Goal: Task Accomplishment & Management: Use online tool/utility

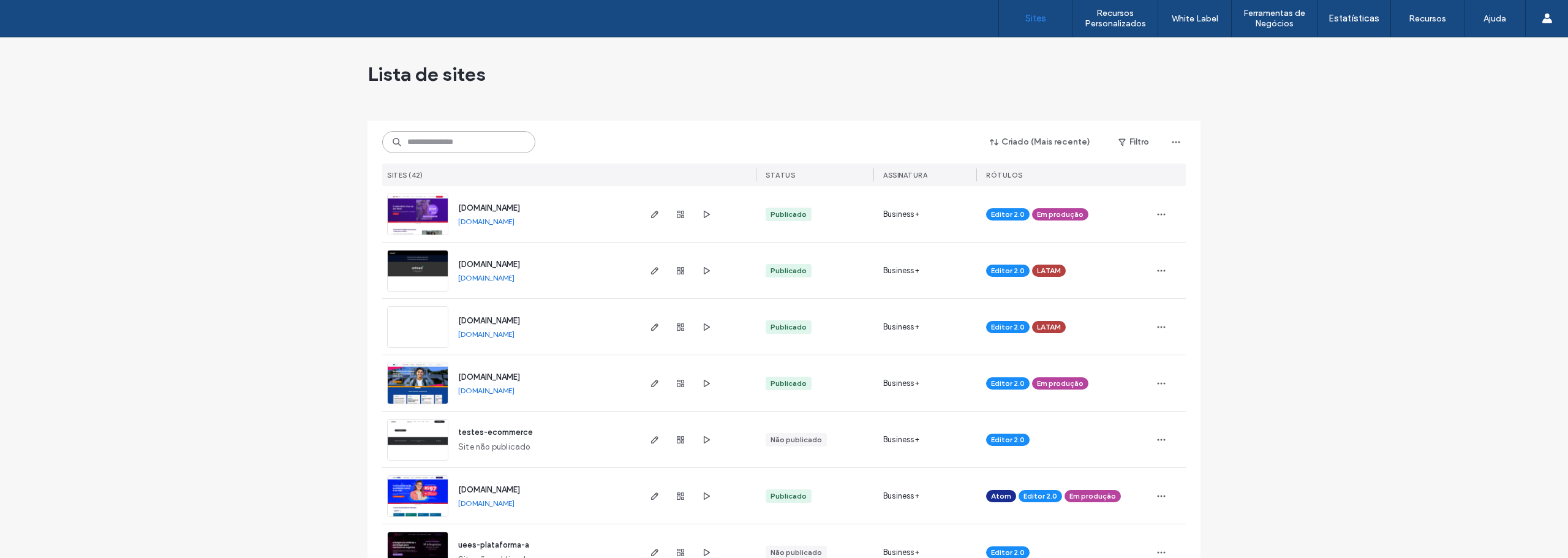
click at [444, 147] on input at bounding box center [459, 142] width 153 height 22
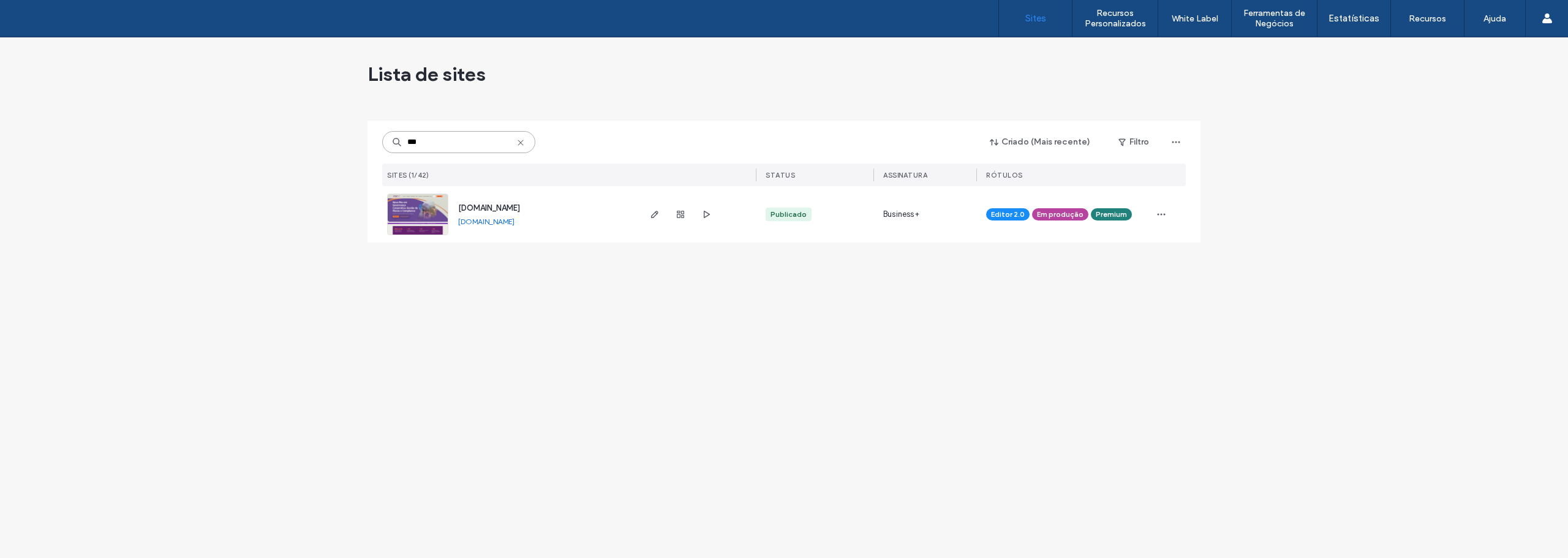
type input "***"
click at [419, 209] on img at bounding box center [417, 235] width 60 height 83
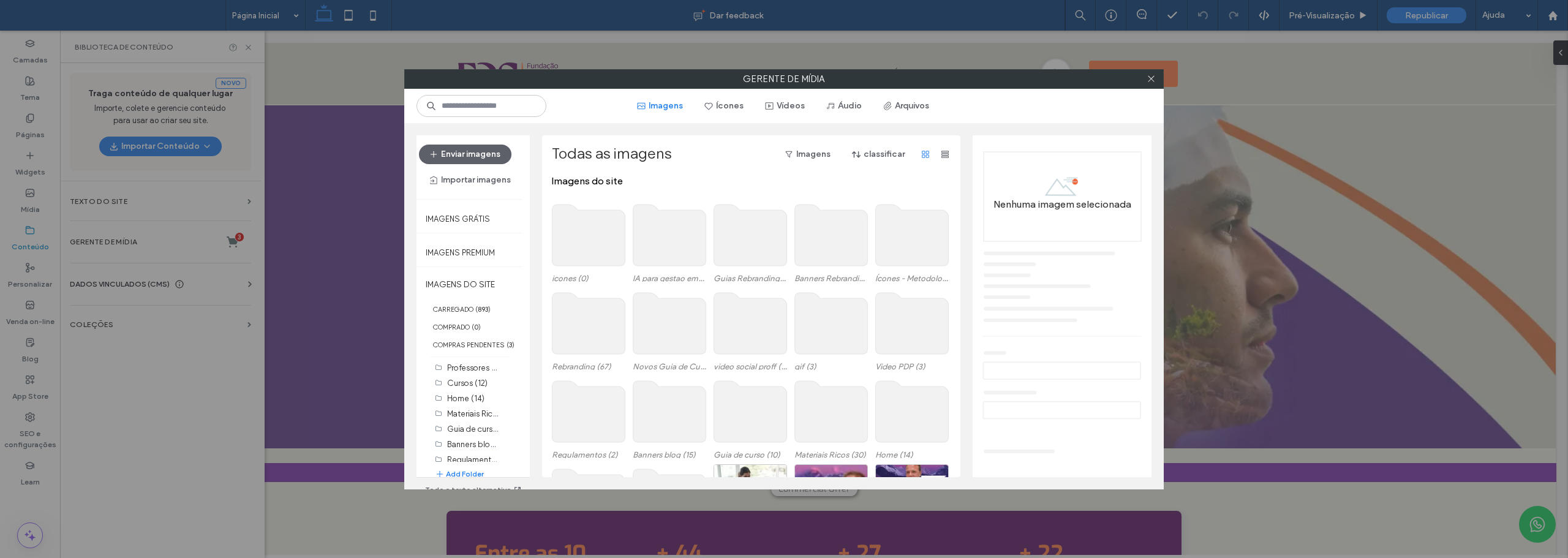
scroll to position [75, 0]
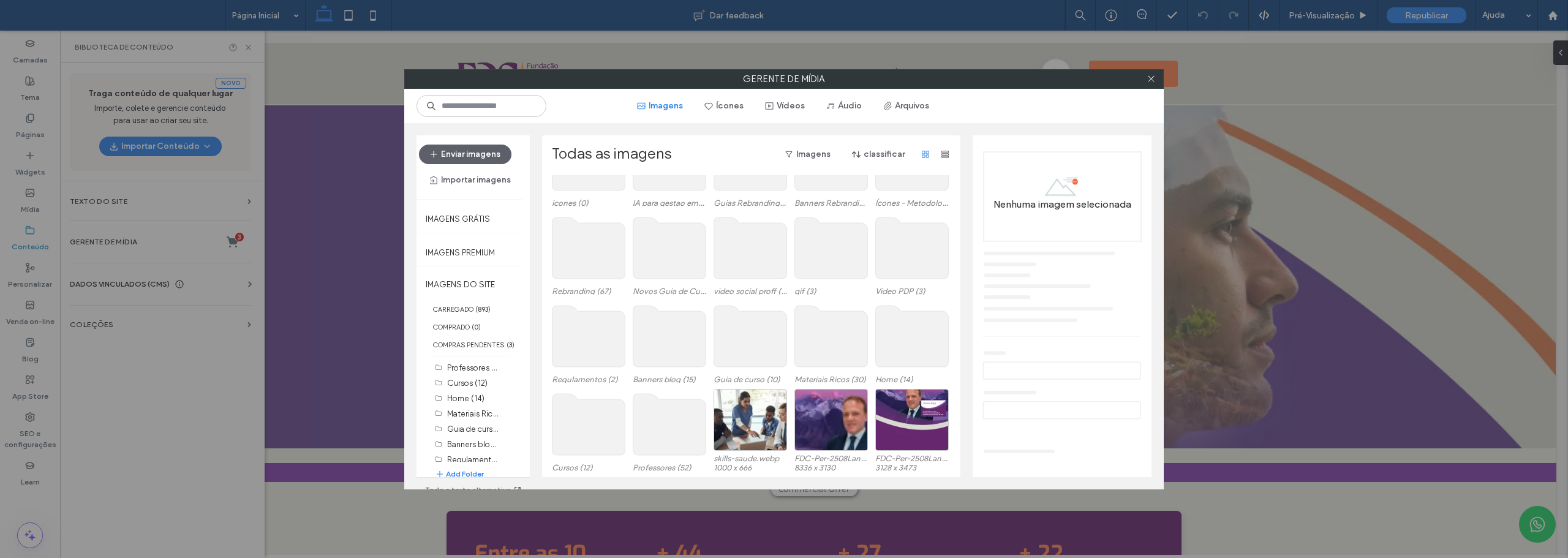
click at [824, 337] on div "Imagens do site icones (0) IA para gestao empresarial (25) Guias Rebranding (5)…" at bounding box center [754, 326] width 405 height 302
click at [824, 337] on use at bounding box center [832, 336] width 73 height 61
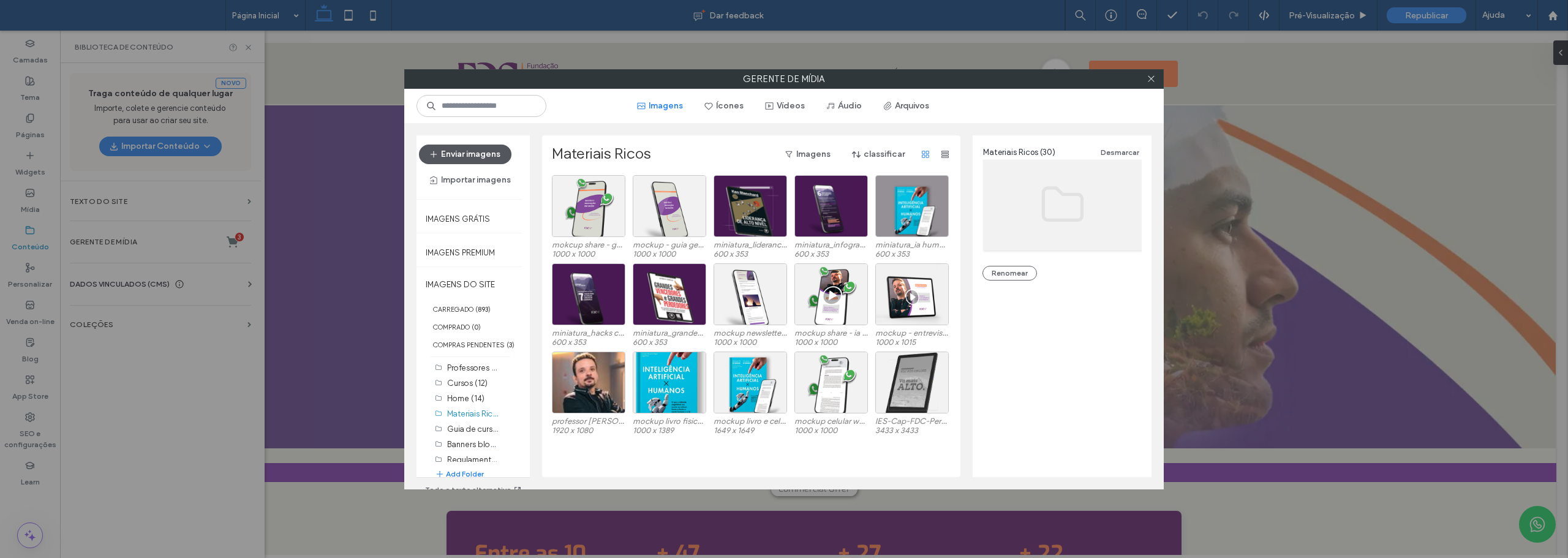
click at [477, 149] on button "Enviar imagens" at bounding box center [465, 154] width 92 height 20
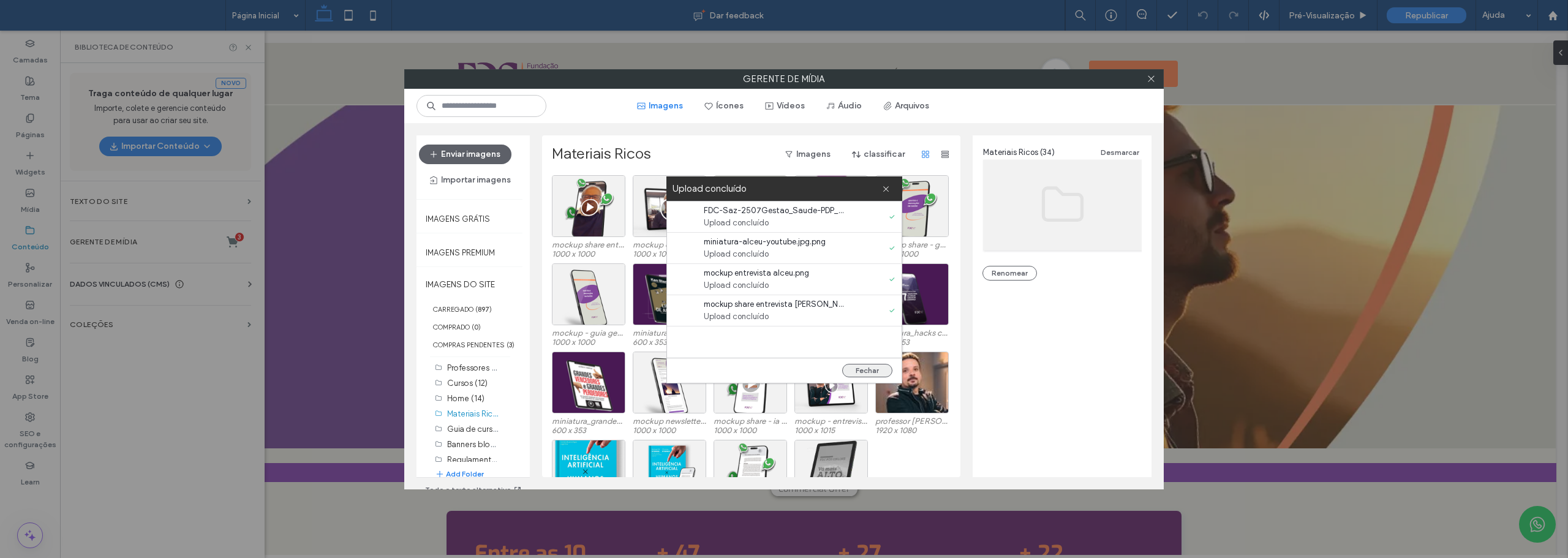
click at [874, 369] on button "Fechar" at bounding box center [868, 371] width 50 height 13
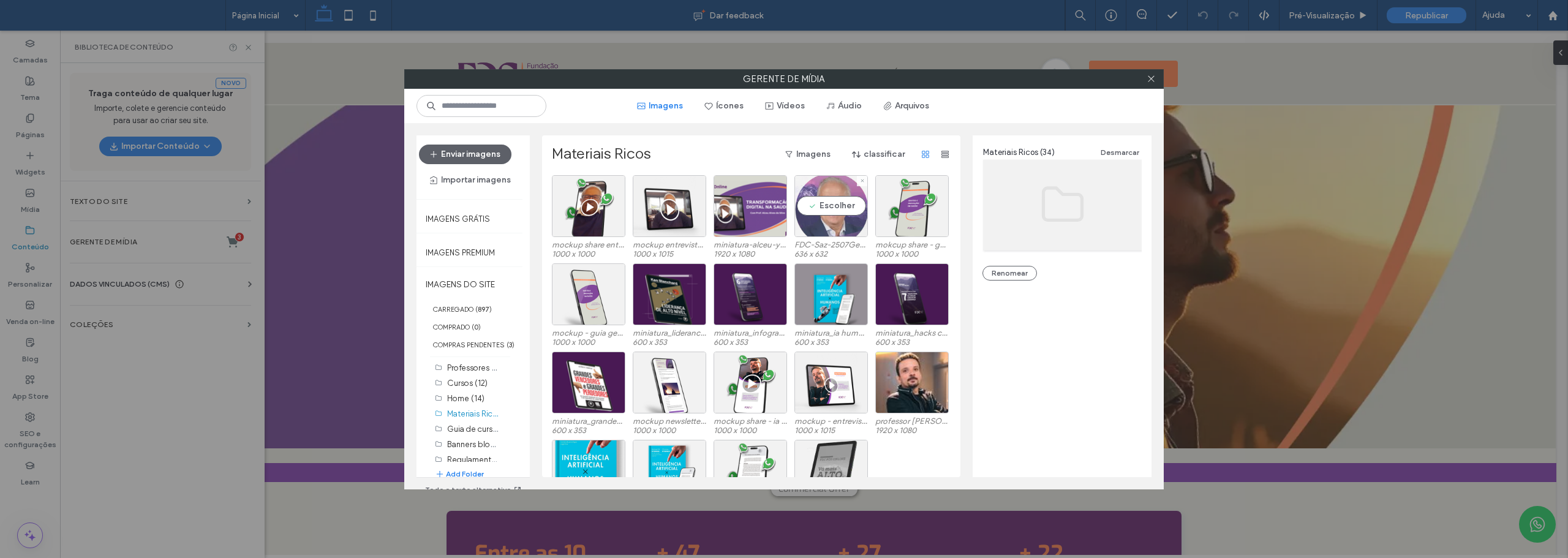
click at [832, 209] on div "Escolher" at bounding box center [832, 206] width 74 height 62
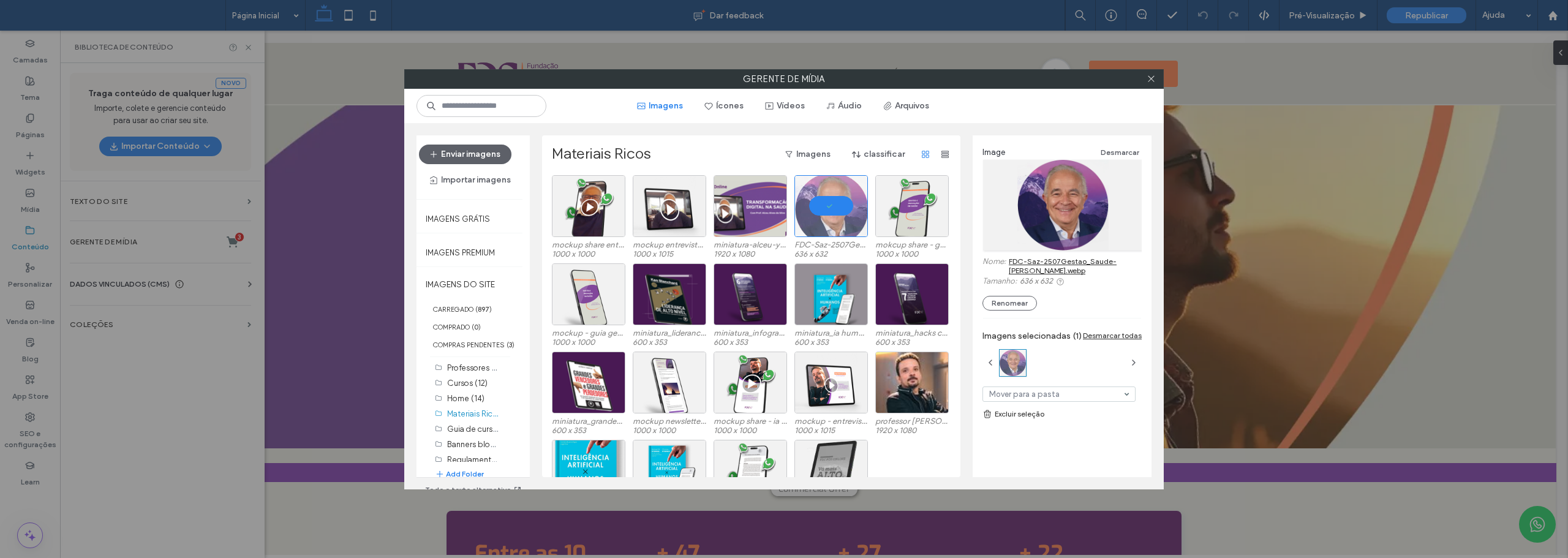
click at [1032, 258] on link "FDC-Saz-2507Gestao_Saude-[PERSON_NAME].webp" at bounding box center [1075, 266] width 133 height 18
click at [738, 210] on div "Escolher" at bounding box center [750, 206] width 74 height 62
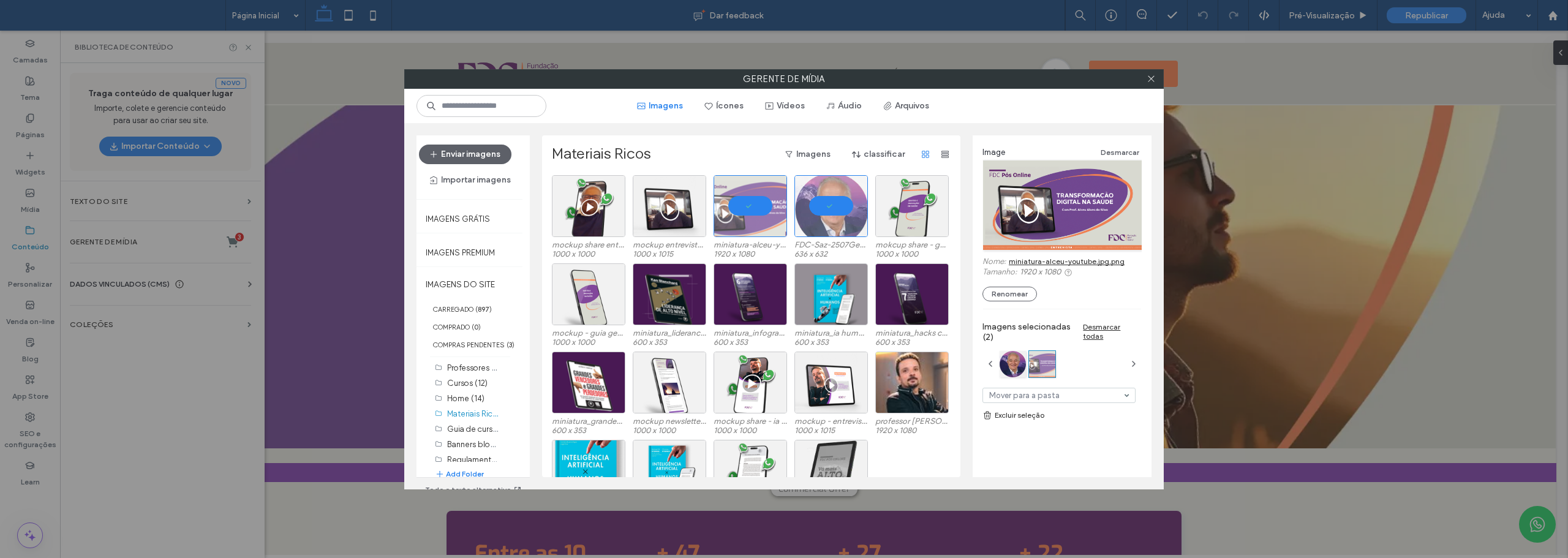
click at [1027, 259] on link "miniatura-alceu-youtube.jpg.png" at bounding box center [1067, 261] width 116 height 9
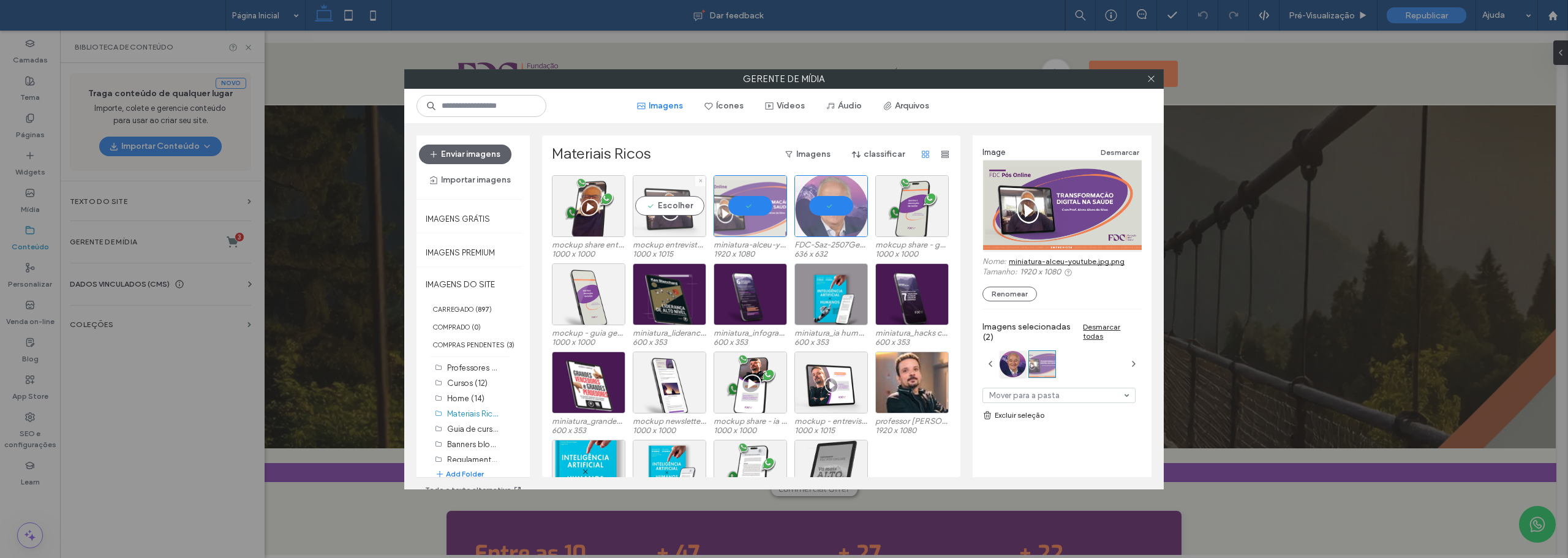
click at [676, 206] on div "Escolher" at bounding box center [670, 206] width 74 height 62
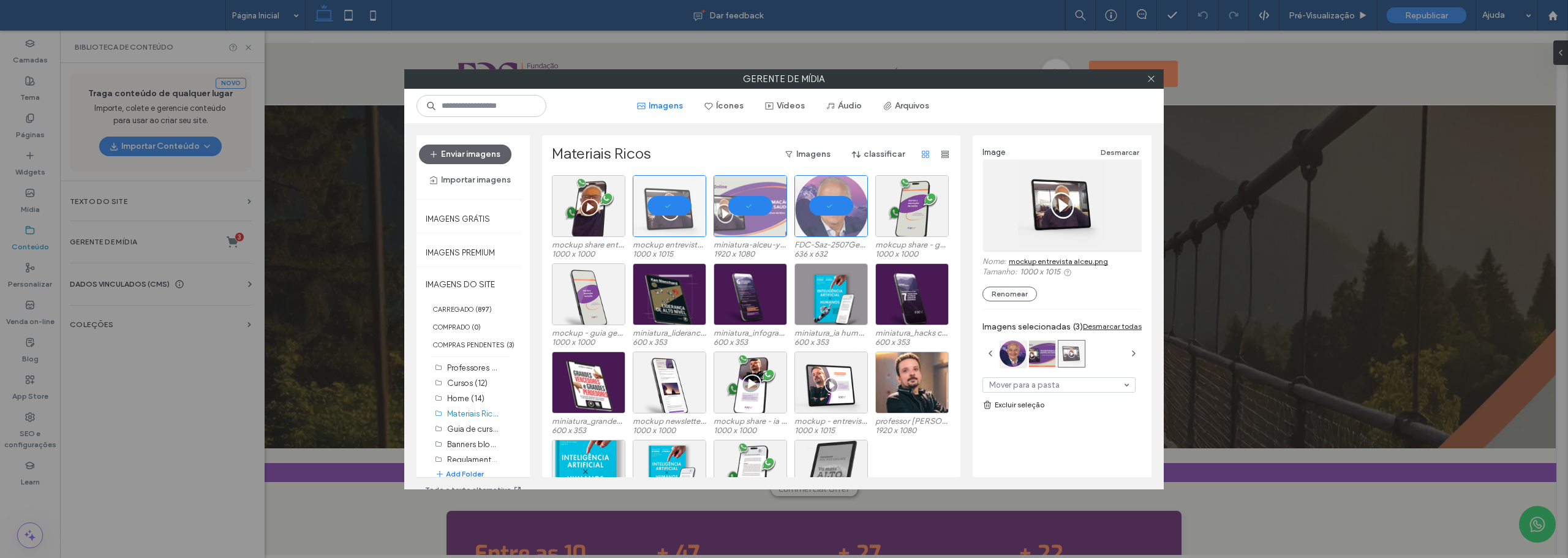
click at [1029, 260] on link "mockup entrevista alceu.png" at bounding box center [1058, 261] width 99 height 9
click at [586, 210] on div "Escolher" at bounding box center [589, 206] width 74 height 62
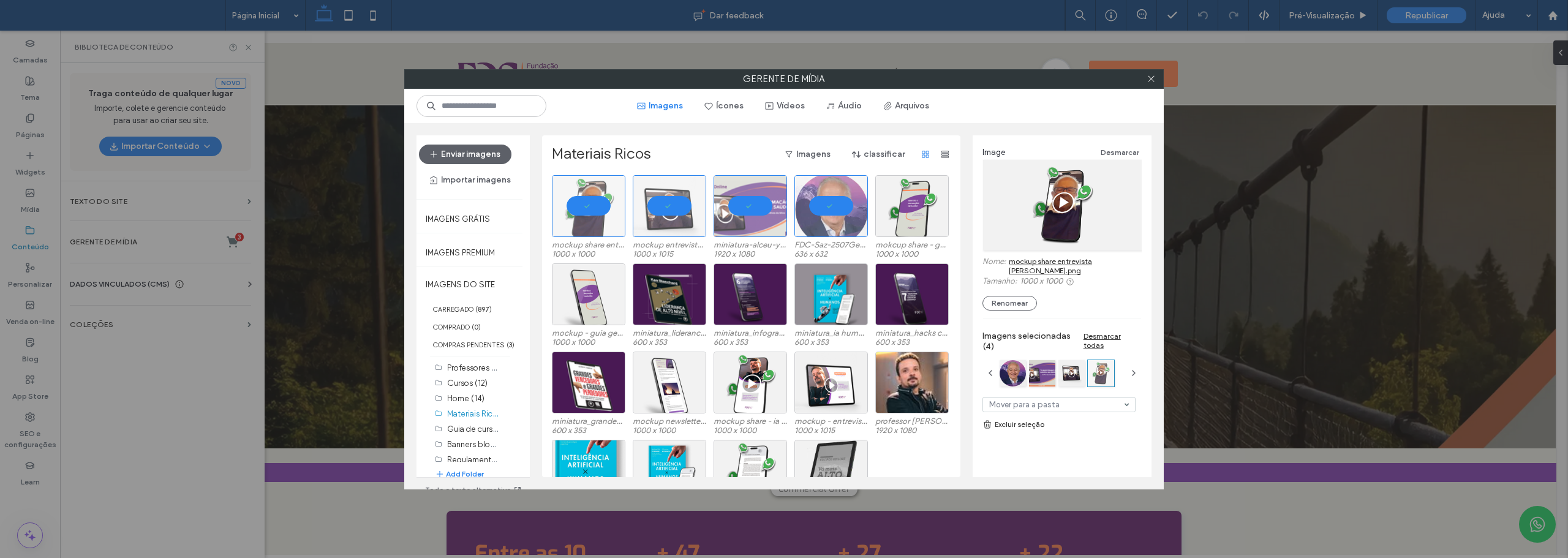
click at [1047, 258] on link "mockup share entrevista [PERSON_NAME].png" at bounding box center [1075, 266] width 133 height 18
